Goal: Information Seeking & Learning: Learn about a topic

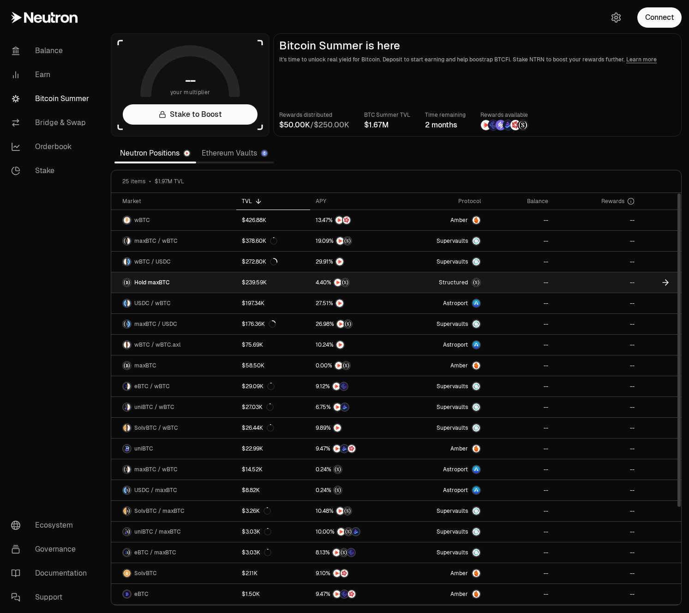
click at [155, 288] on link "Hold maxBTC" at bounding box center [173, 282] width 125 height 20
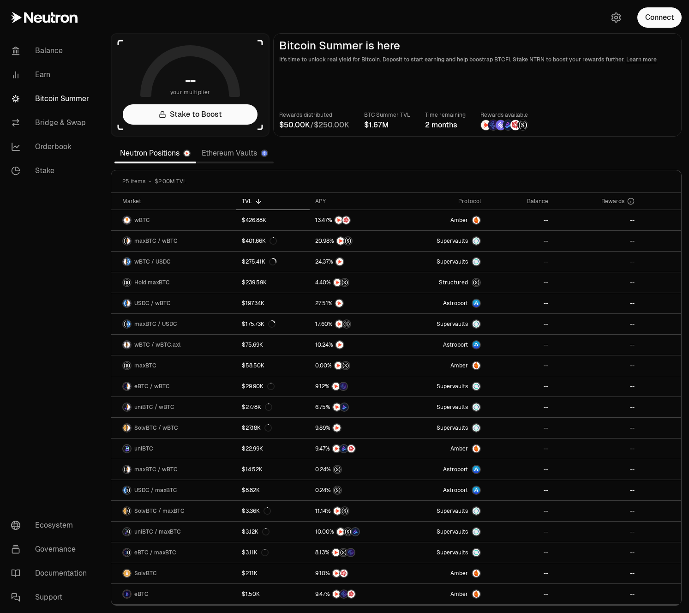
click at [204, 155] on link "Ethereum Vaults" at bounding box center [235, 153] width 78 height 18
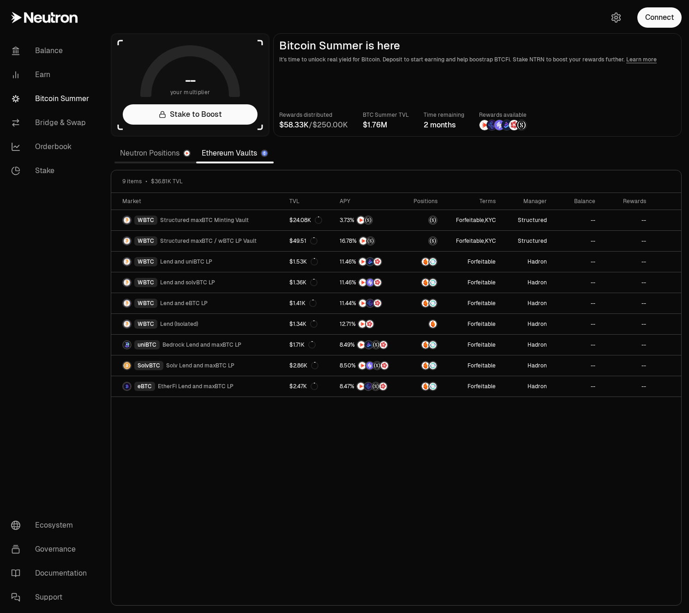
click at [175, 155] on link "Neutron Positions" at bounding box center [155, 153] width 82 height 18
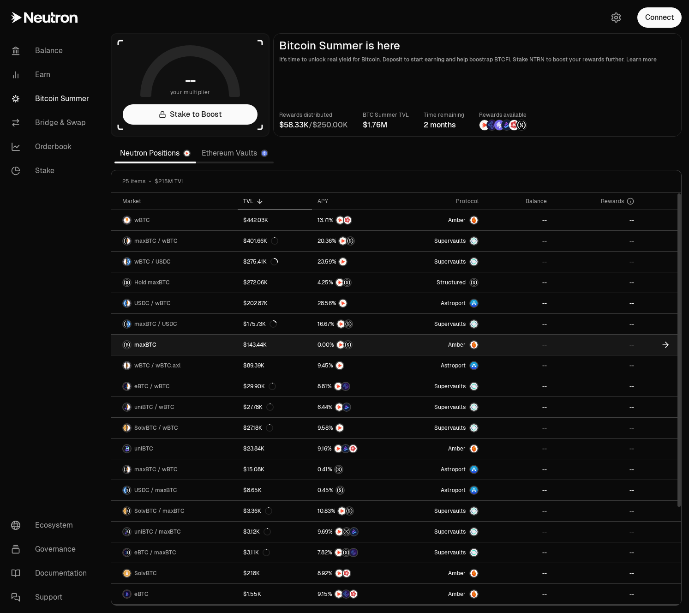
click at [667, 346] on icon at bounding box center [667, 345] width 3 height 6
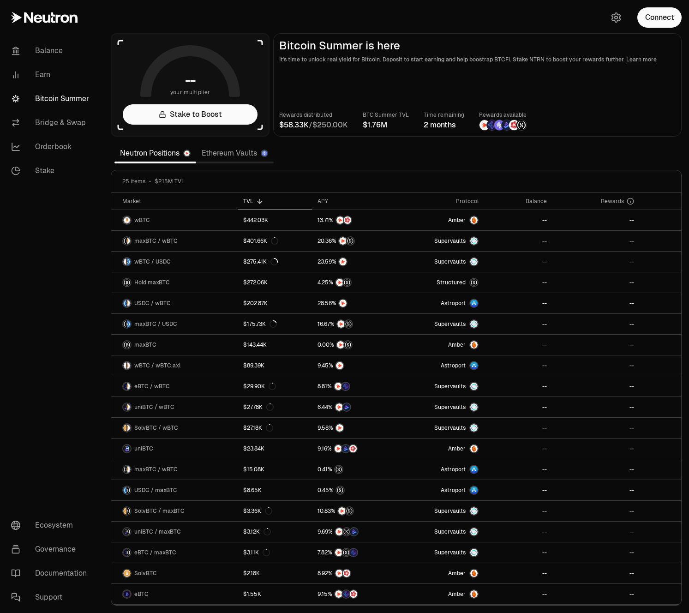
click at [223, 152] on link "Ethereum Vaults" at bounding box center [235, 153] width 78 height 18
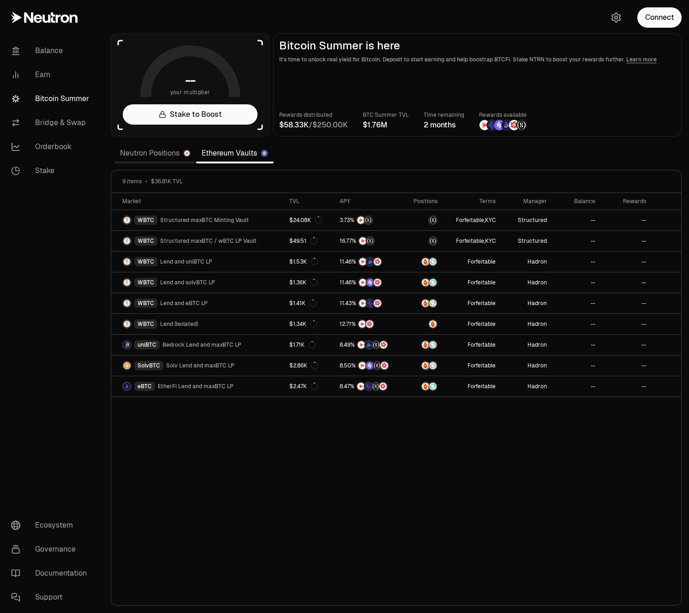
click at [132, 152] on link "Neutron Positions" at bounding box center [155, 153] width 82 height 18
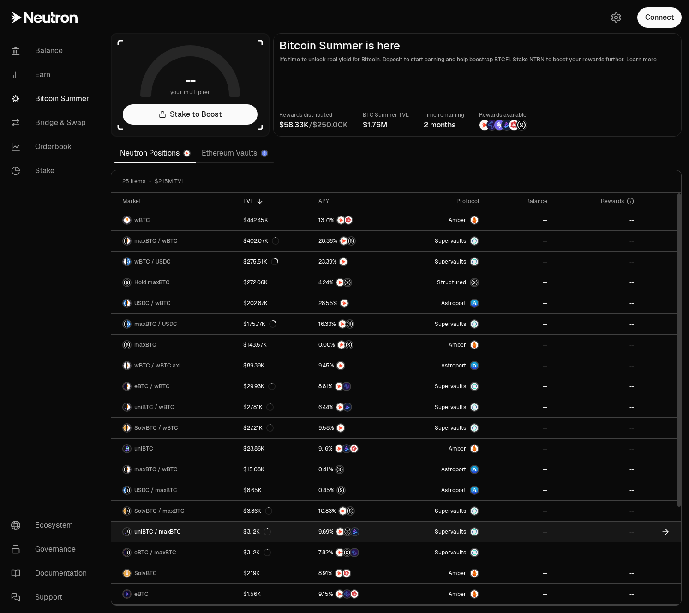
click at [667, 532] on icon at bounding box center [666, 532] width 6 height 0
